Goal: Complete application form

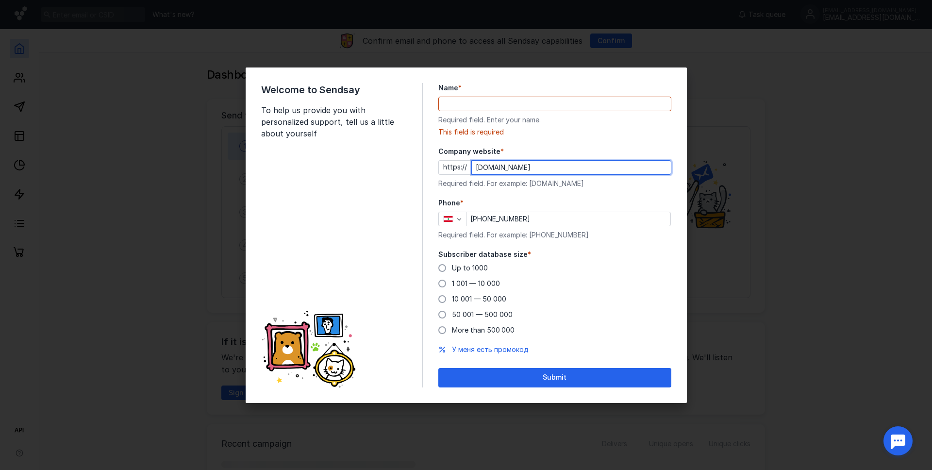
type input "[DOMAIN_NAME]"
click at [485, 108] on input "Name *" at bounding box center [555, 104] width 232 height 14
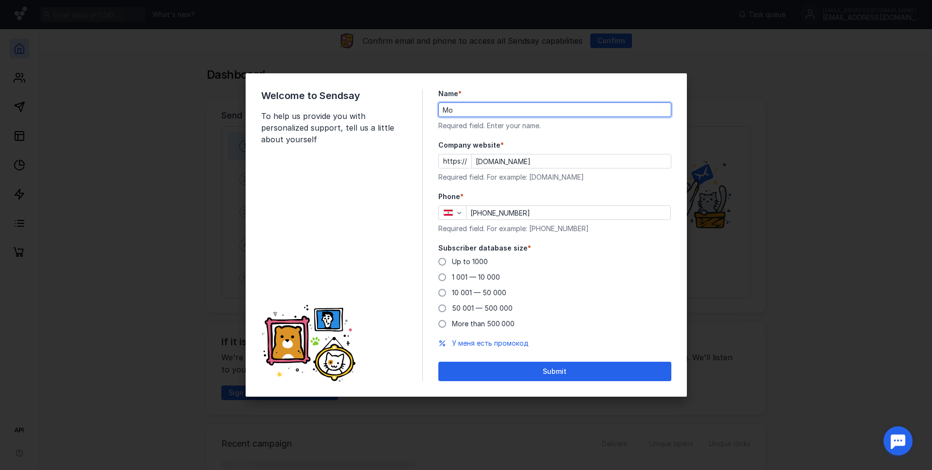
type input "M"
type input "[PERSON_NAME]"
click at [483, 260] on span "Up to 1000" at bounding box center [470, 261] width 36 height 8
click at [0, 0] on input "Up to 1000" at bounding box center [0, 0] width 0 height 0
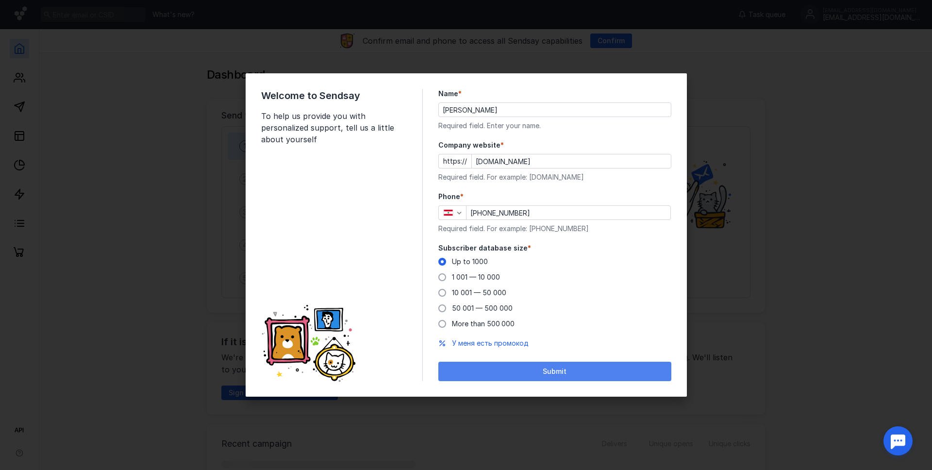
click at [508, 370] on div "Submit" at bounding box center [554, 371] width 223 height 8
